Goal: Register for event/course

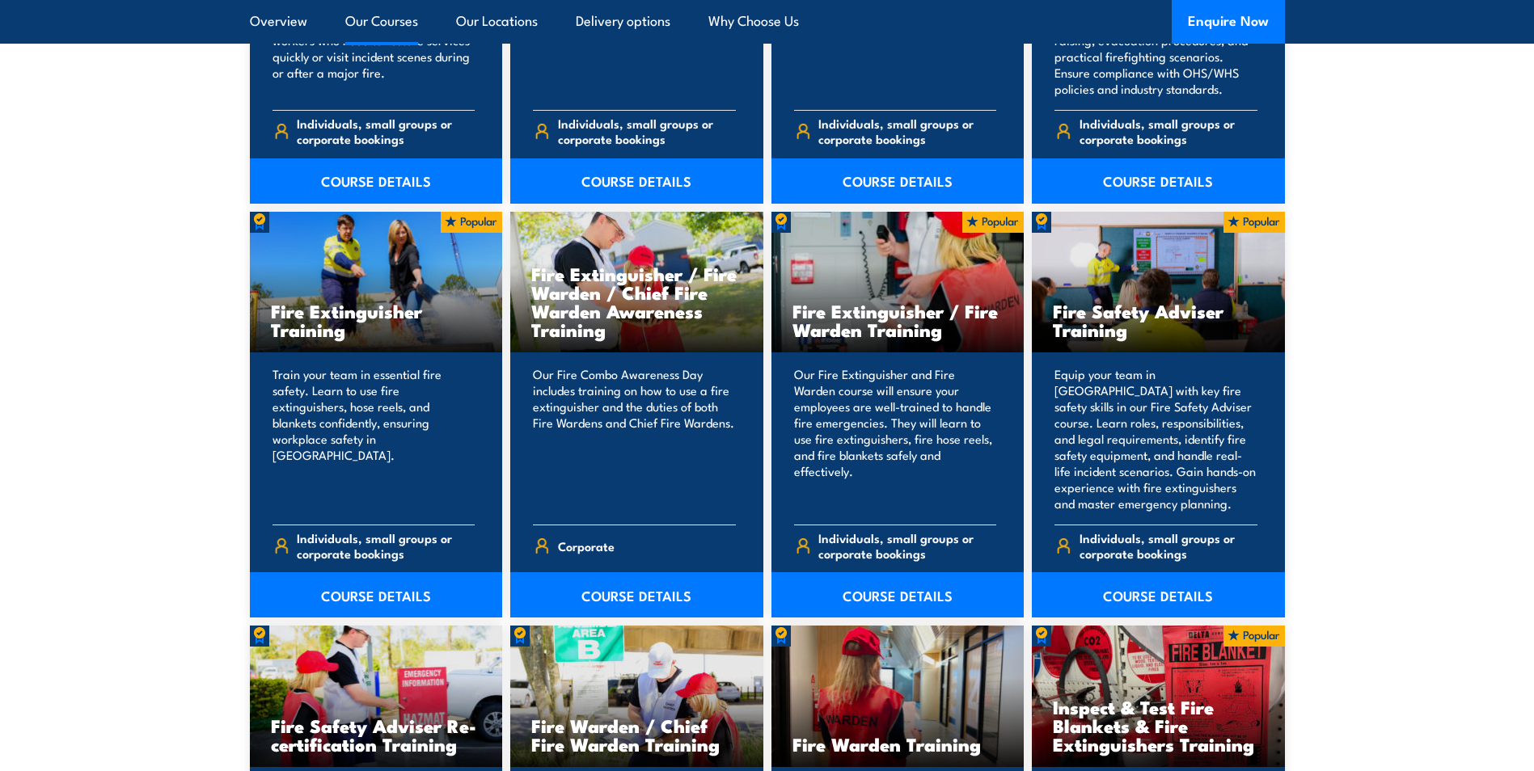
scroll to position [1597, 0]
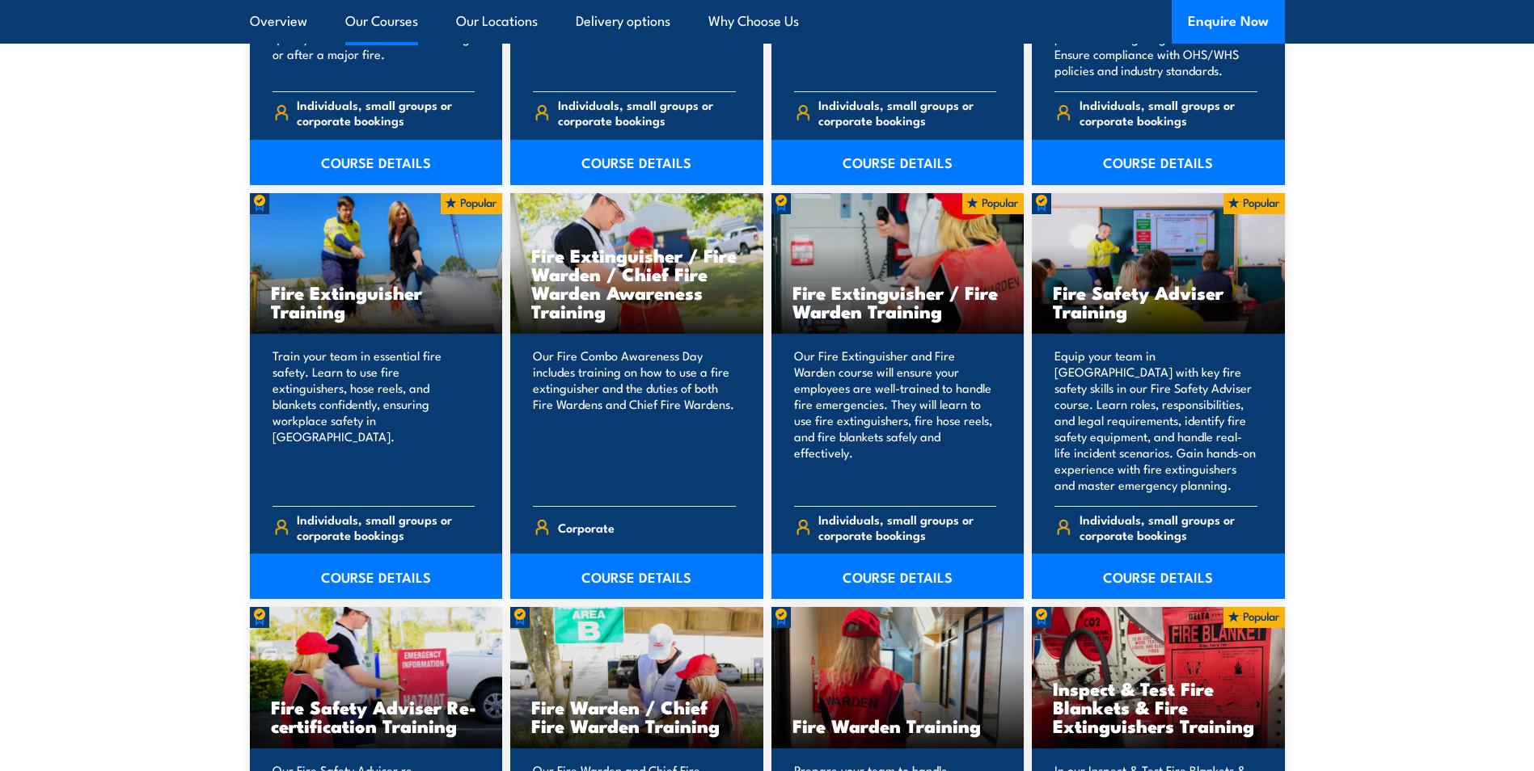
click at [905, 581] on link "COURSE DETAILS" at bounding box center [897, 576] width 253 height 45
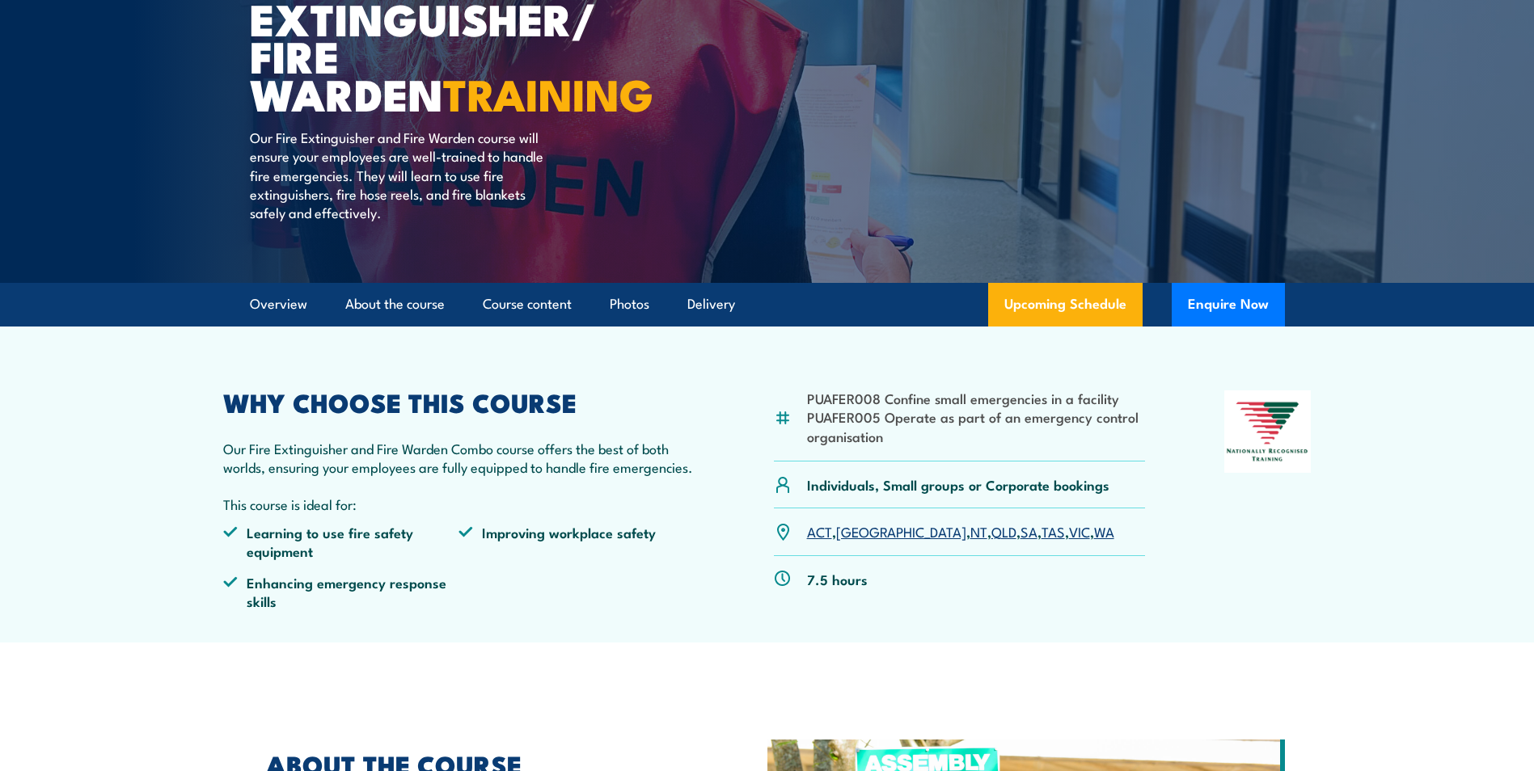
scroll to position [101, 0]
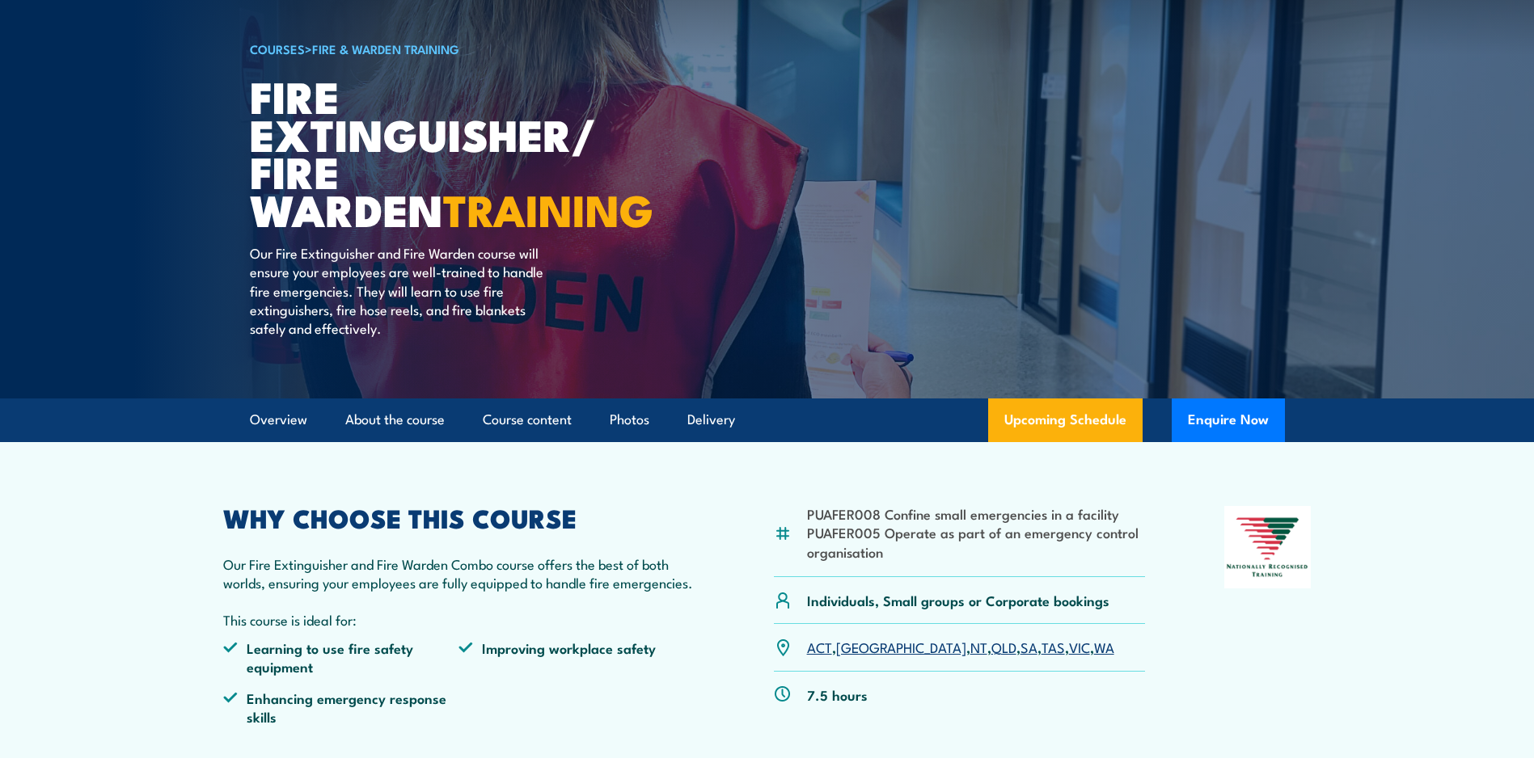
click at [120, 442] on section "Overview About the course Course content Photos Delivery Upcoming Schedule Enqu…" at bounding box center [767, 421] width 1534 height 44
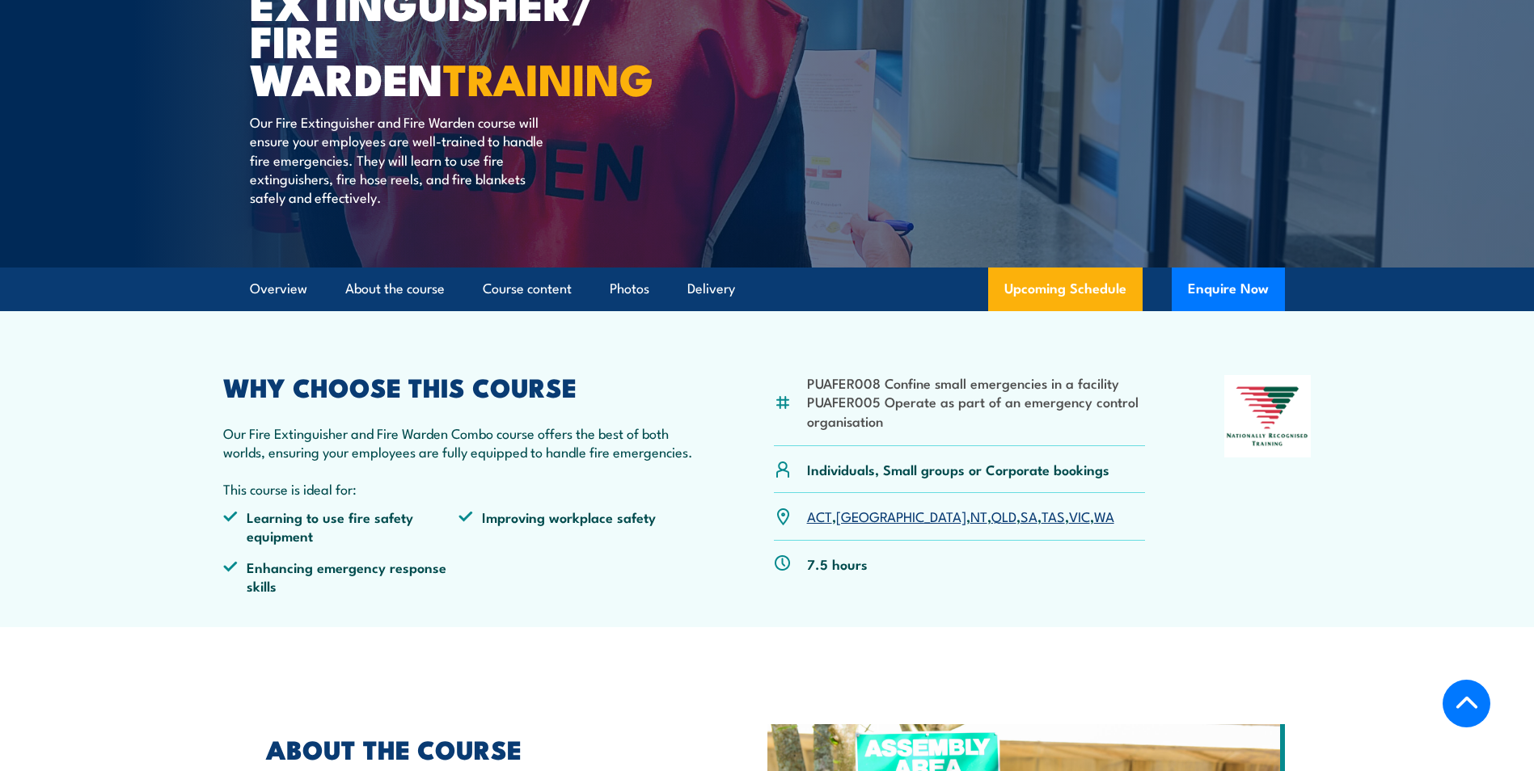
scroll to position [182, 0]
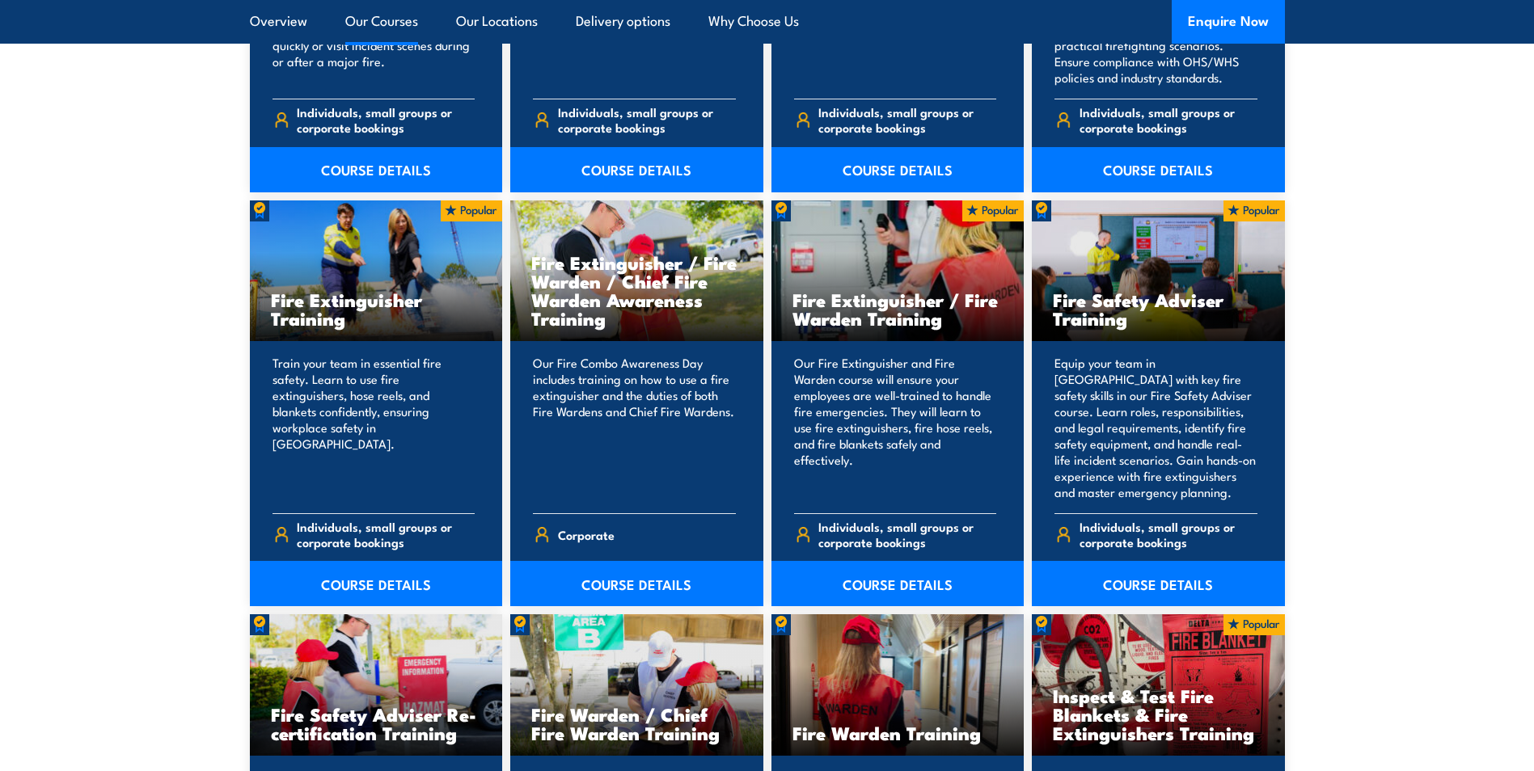
scroll to position [1597, 0]
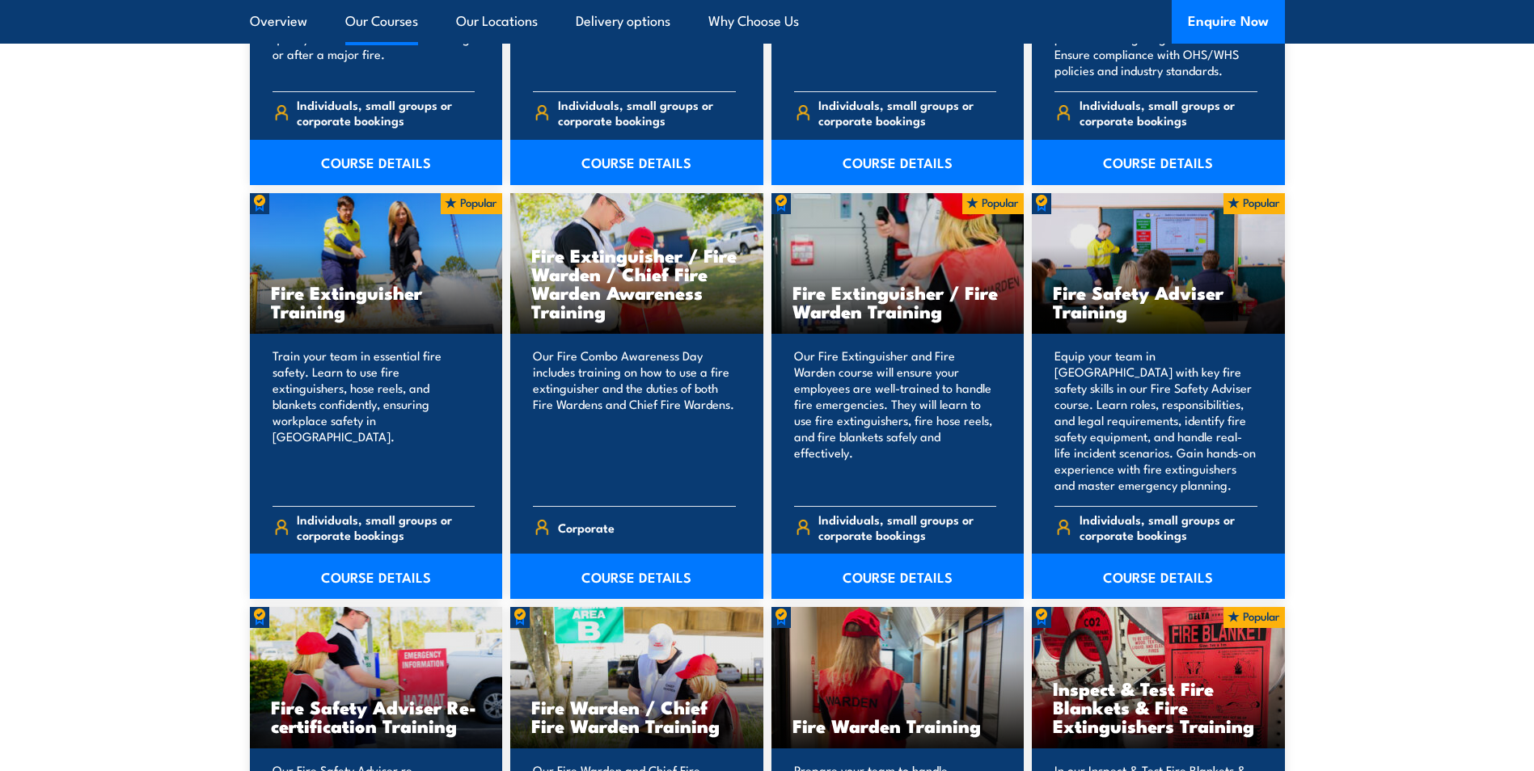
drag, startPoint x: 115, startPoint y: 339, endPoint x: 153, endPoint y: 343, distance: 38.2
click at [115, 339] on section "15 COURSES [PERSON_NAME] Fire Awareness Training" at bounding box center [767, 575] width 1534 height 1690
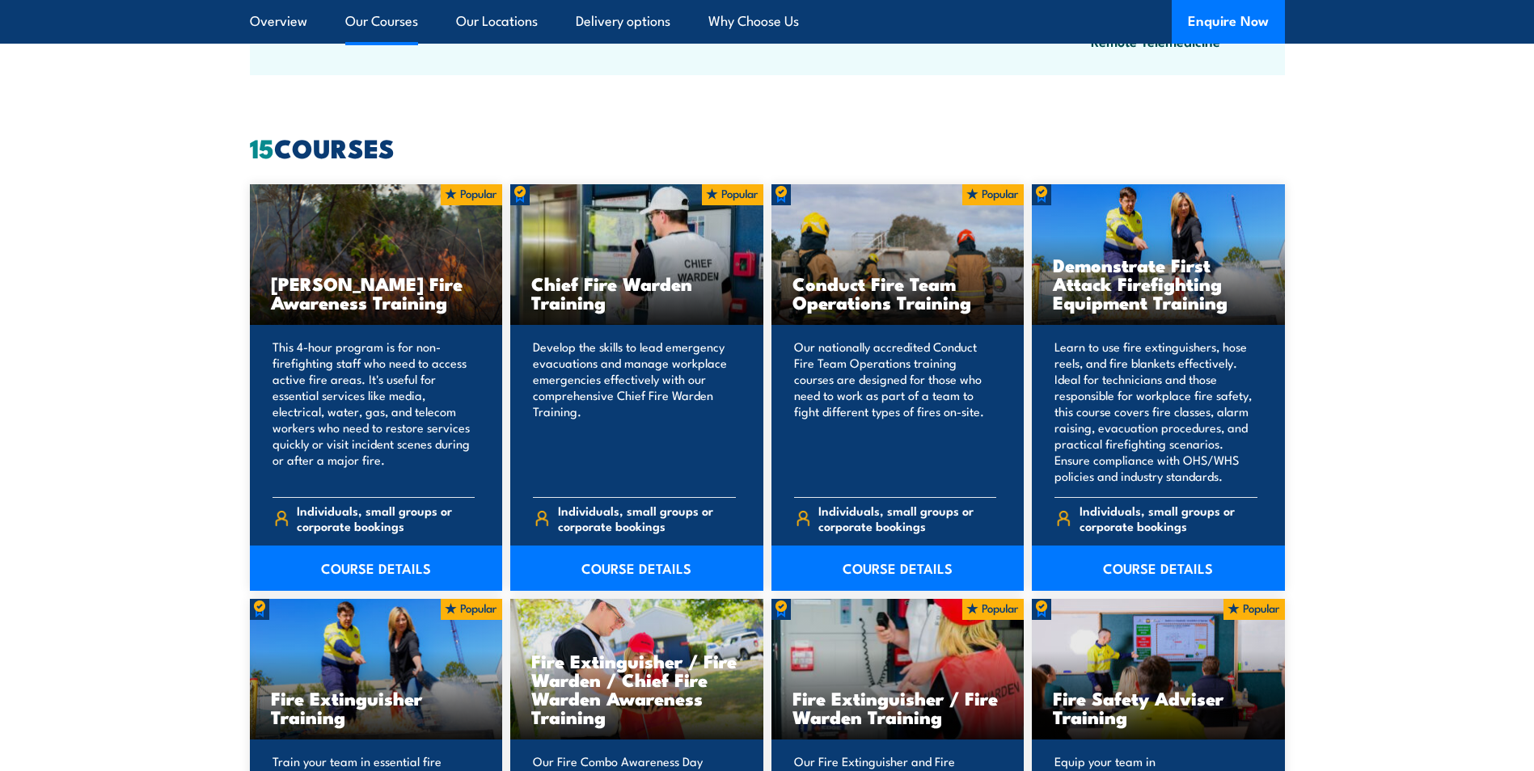
scroll to position [1173, 0]
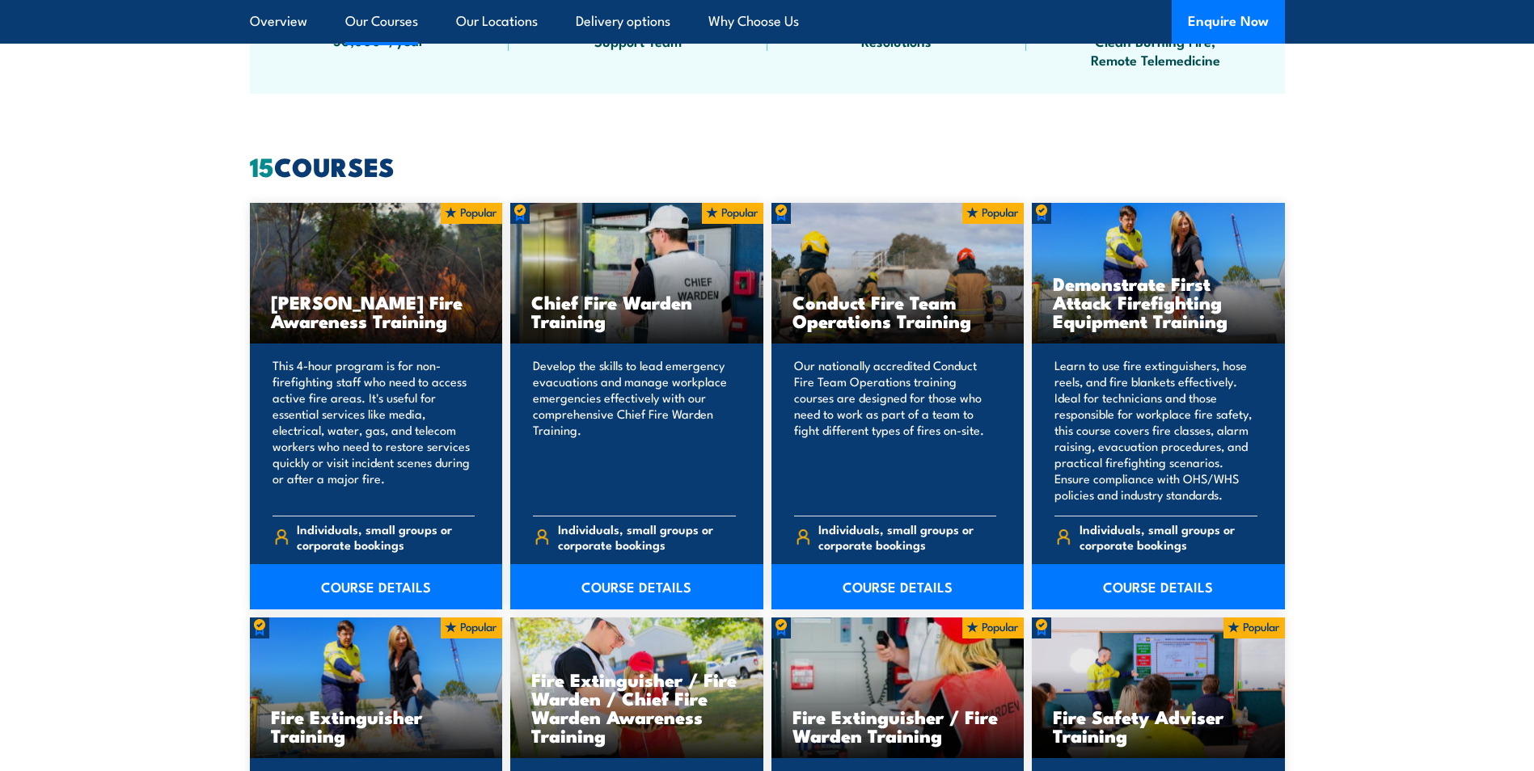
click at [364, 592] on link "COURSE DETAILS" at bounding box center [376, 586] width 253 height 45
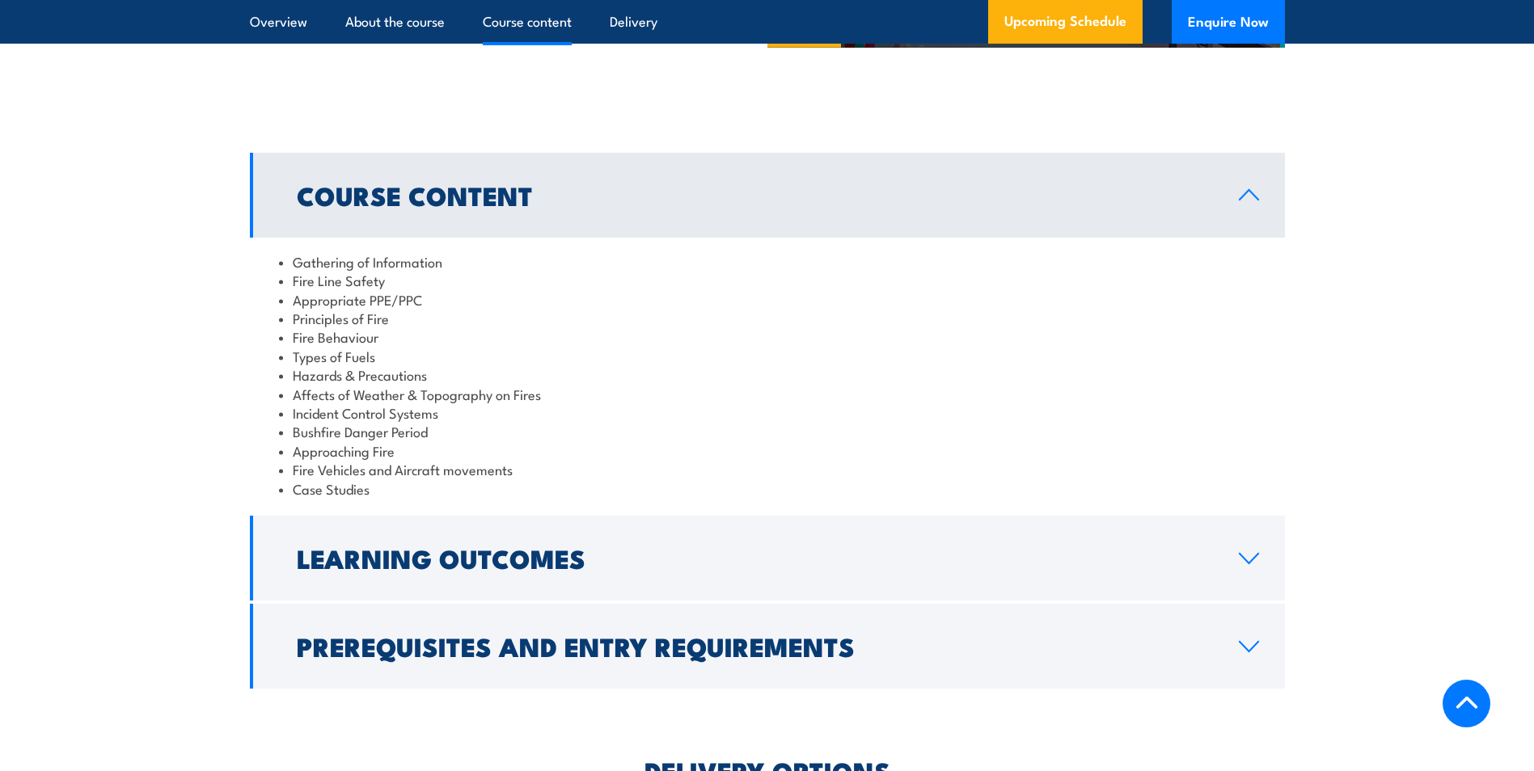
scroll to position [1233, 0]
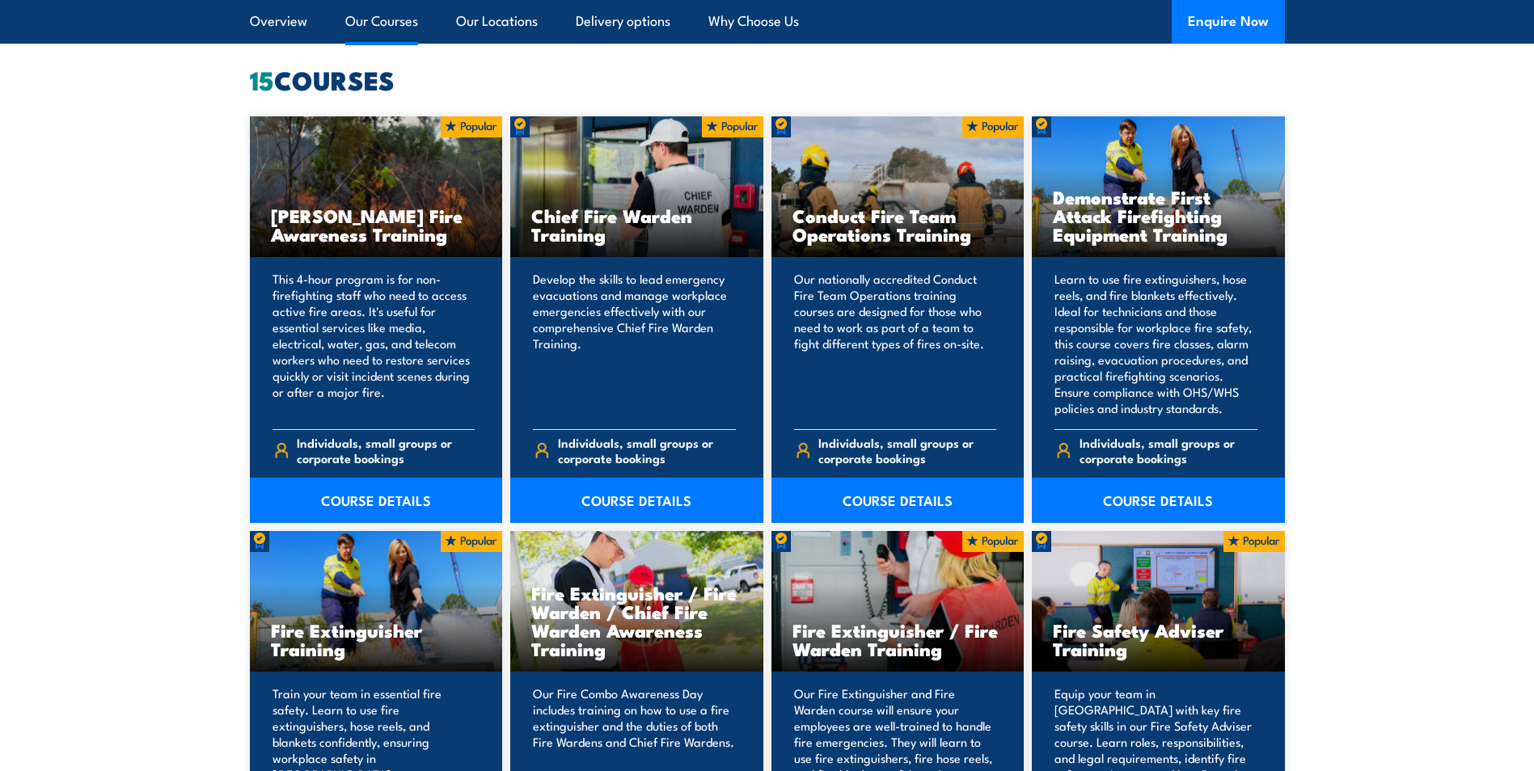
scroll to position [1355, 0]
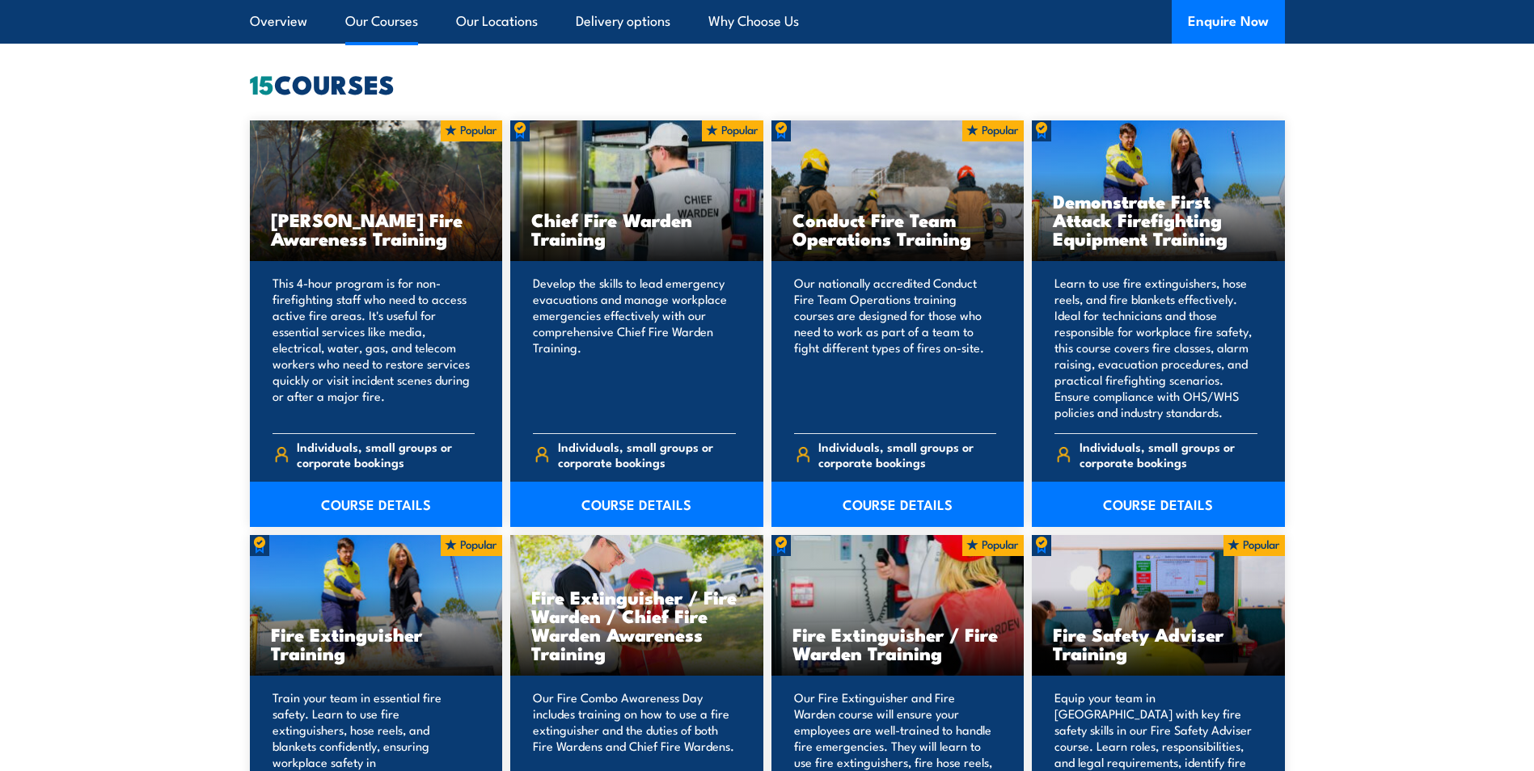
click at [1159, 486] on link "COURSE DETAILS" at bounding box center [1158, 504] width 253 height 45
click at [1150, 506] on link "COURSE DETAILS" at bounding box center [1158, 504] width 253 height 45
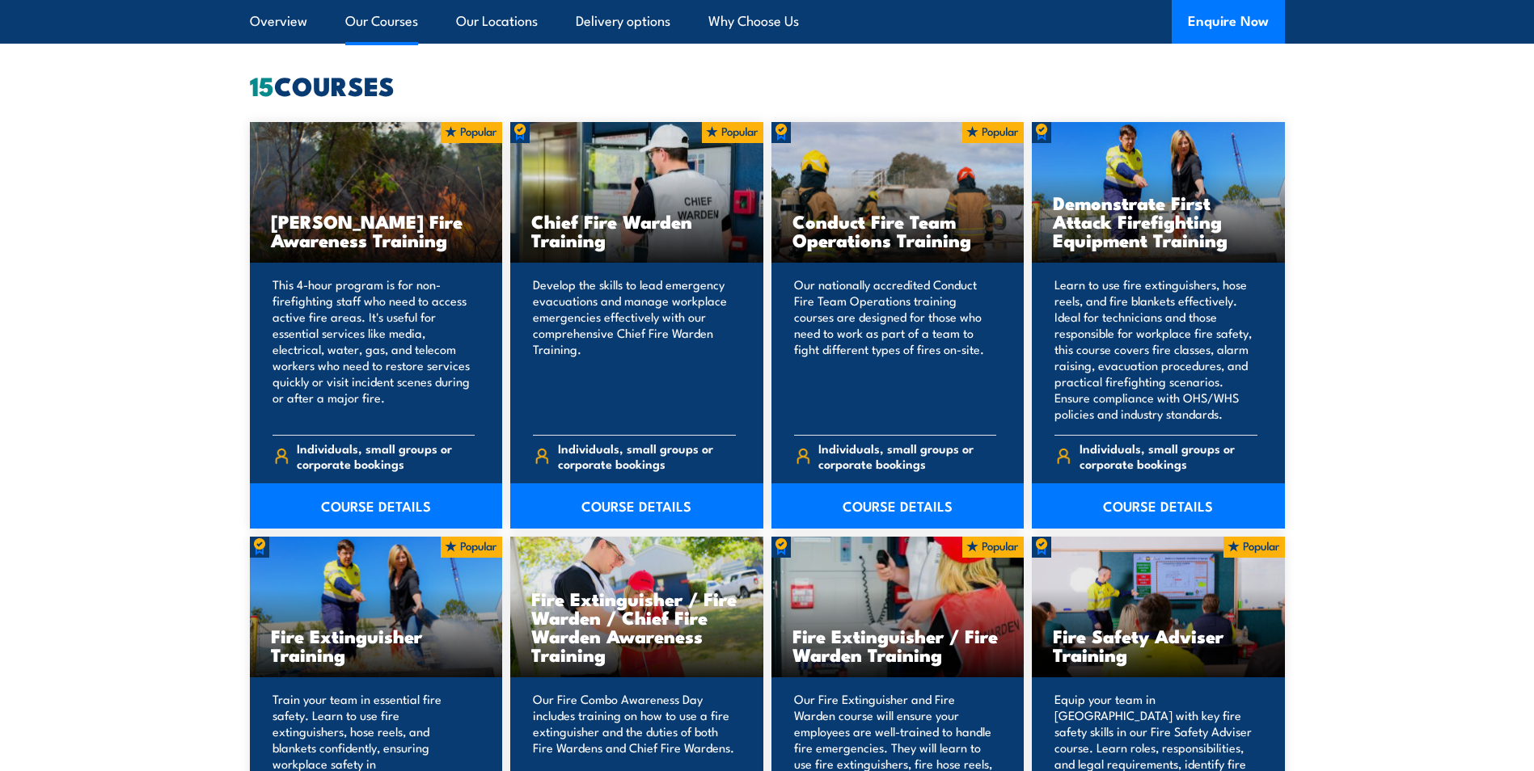
scroll to position [1355, 0]
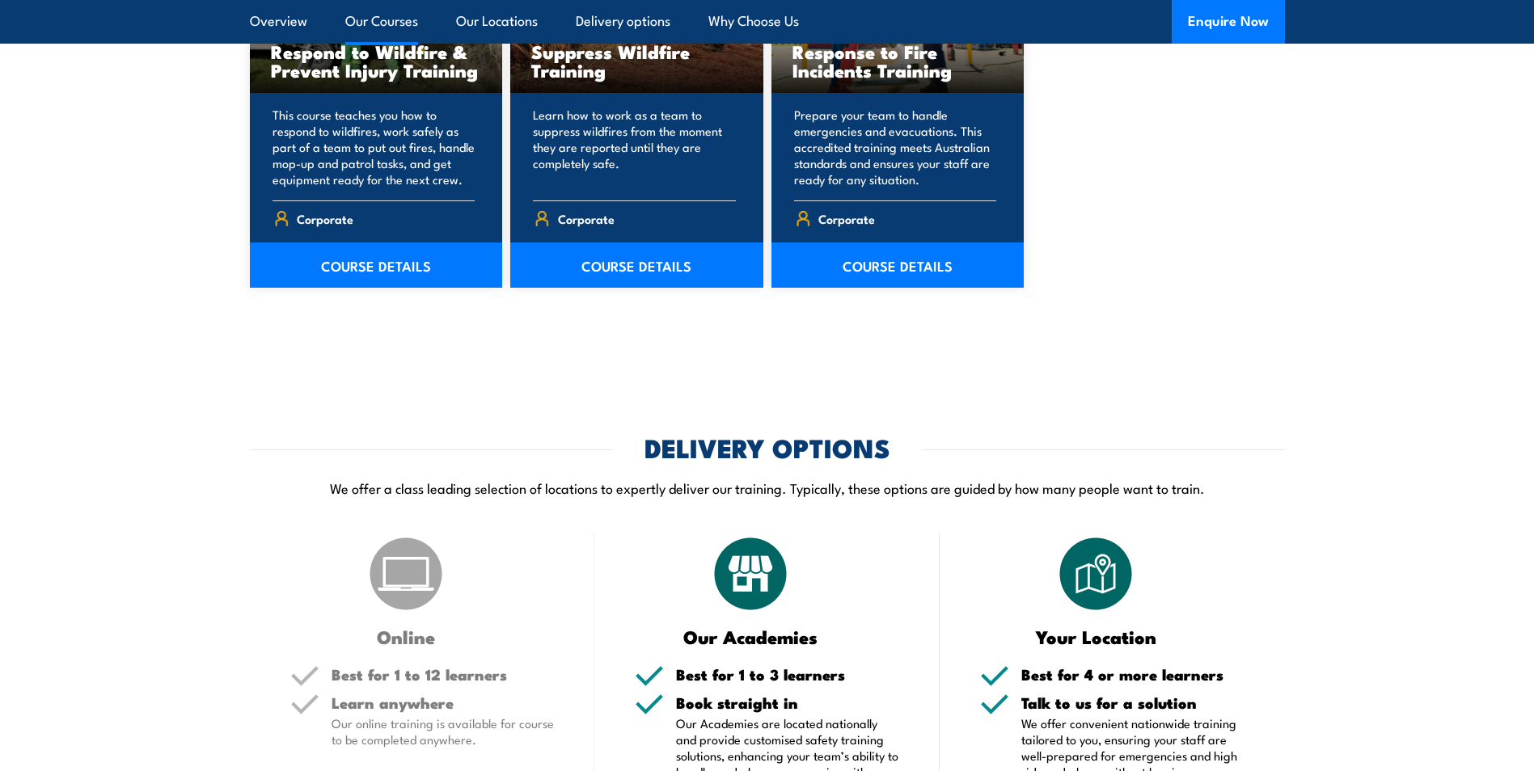
scroll to position [2750, 0]
